Goal: Information Seeking & Learning: Learn about a topic

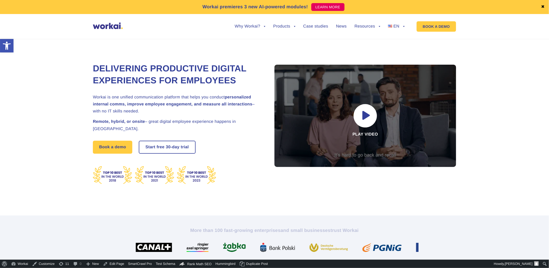
click at [336, 30] on ul "Why Workai? back Why Workai? Intranet ROI calculator Security Products back Wor…" at bounding box center [316, 27] width 178 height 20
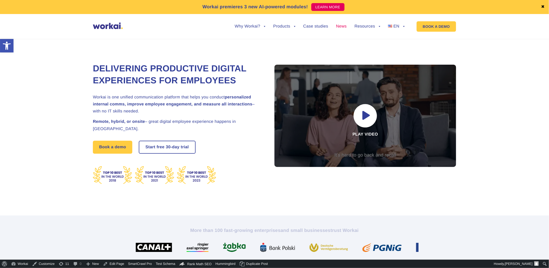
click at [338, 26] on link "News" at bounding box center [341, 26] width 11 height 4
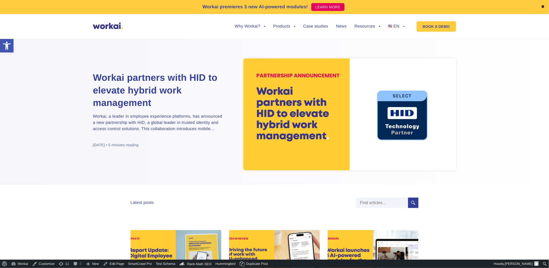
click at [155, 86] on h2 "Workai partners with HID to elevate hybrid work management" at bounding box center [158, 90] width 130 height 38
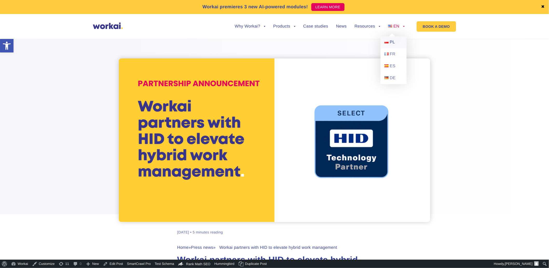
click at [390, 42] on link "PL" at bounding box center [394, 42] width 26 height 12
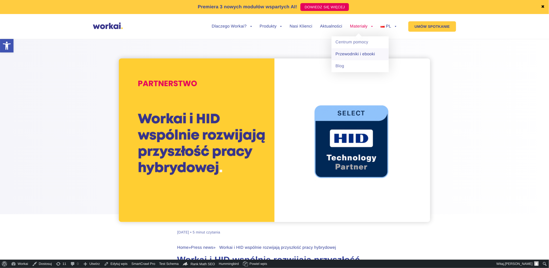
click at [359, 51] on link "Przewodniki i ebooki" at bounding box center [359, 54] width 57 height 12
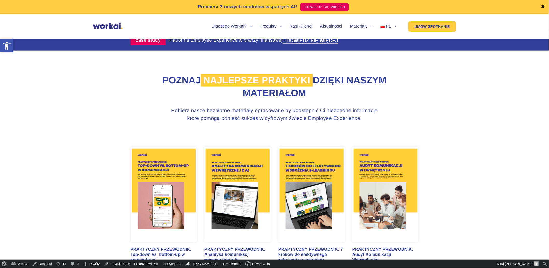
scroll to position [239, 0]
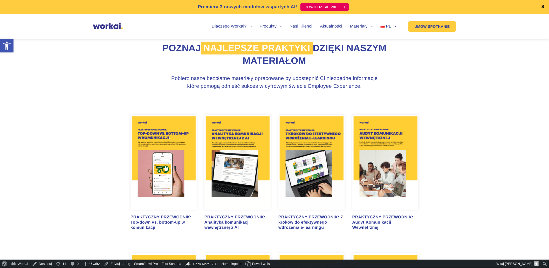
click at [141, 160] on img at bounding box center [163, 162] width 66 height 95
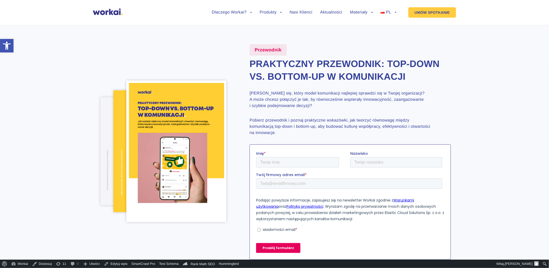
click at [94, 67] on div "Przewodnik Praktyczny przewodnik: Top-down vs. bottom-up w komunikacji Zastanaw…" at bounding box center [274, 151] width 363 height 215
